Goal: Task Accomplishment & Management: Manage account settings

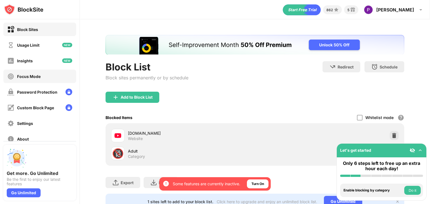
click at [34, 81] on div "Focus Mode" at bounding box center [39, 76] width 73 height 13
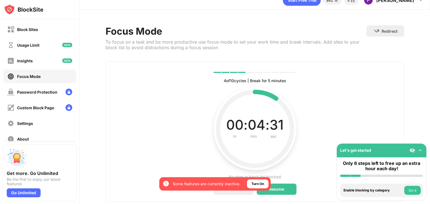
scroll to position [27, 0]
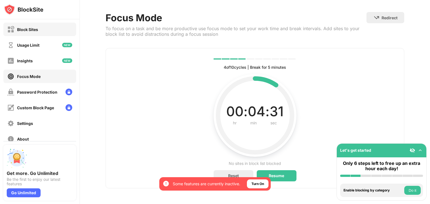
click at [26, 29] on div "Block Sites" at bounding box center [27, 29] width 21 height 5
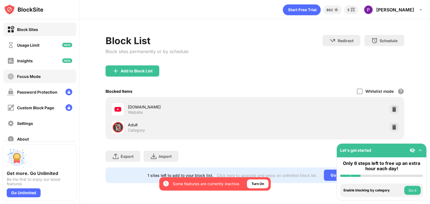
click at [55, 74] on div "Focus Mode" at bounding box center [39, 76] width 73 height 13
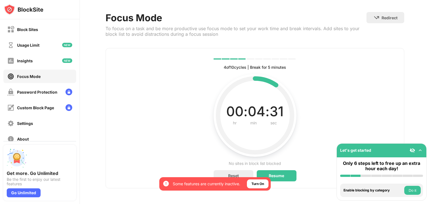
scroll to position [27, 0]
click at [244, 171] on div "Reset" at bounding box center [234, 176] width 40 height 11
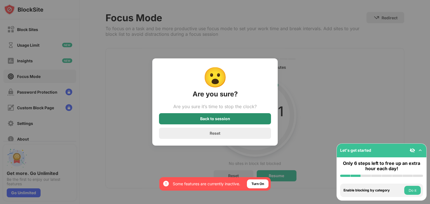
click at [223, 116] on div "Back to session" at bounding box center [215, 118] width 112 height 11
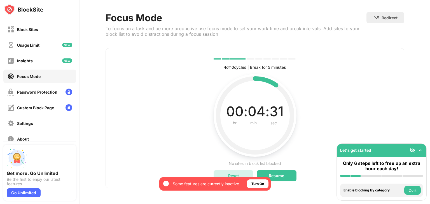
click at [246, 171] on div "Reset" at bounding box center [234, 176] width 40 height 11
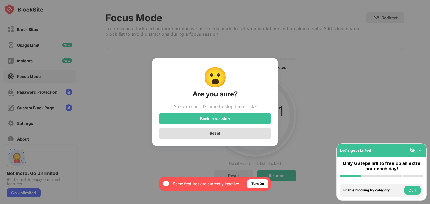
click at [223, 133] on div "Reset" at bounding box center [215, 133] width 112 height 11
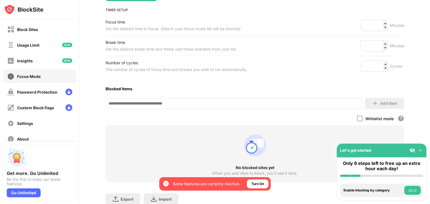
scroll to position [107, 0]
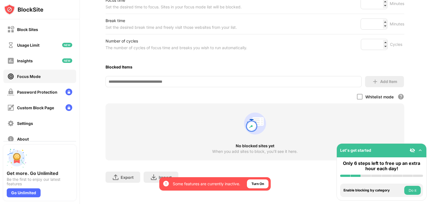
click at [241, 80] on input at bounding box center [234, 81] width 256 height 11
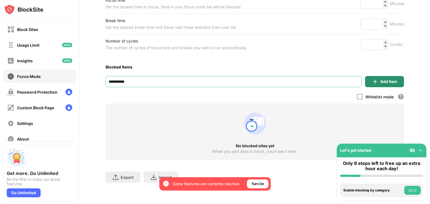
type input "**********"
click at [374, 80] on img at bounding box center [375, 81] width 7 height 7
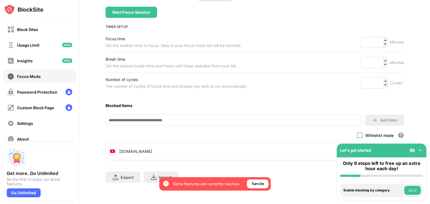
scroll to position [68, 0]
